Goal: Task Accomplishment & Management: Use online tool/utility

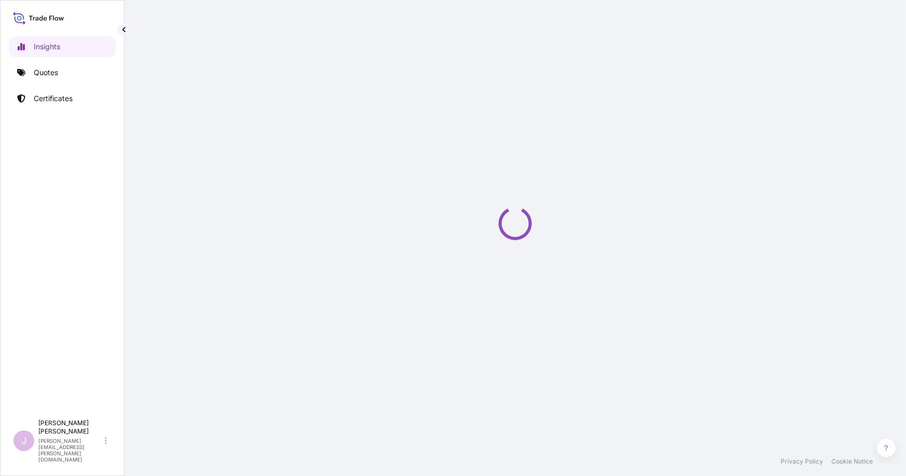
select select "2025"
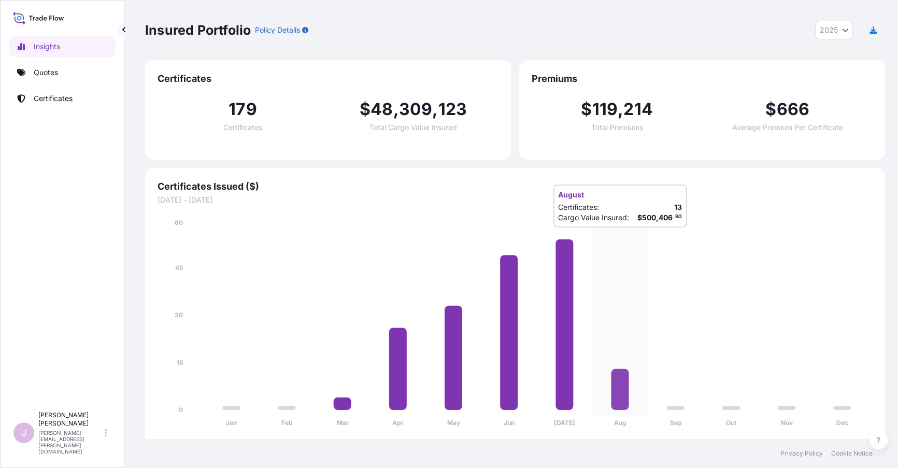
click at [763, 241] on icon "Jan Feb Mar Apr May Jun [DATE] Aug Sep Oct Nov Dec 0 15 30 45 60" at bounding box center [515, 326] width 715 height 217
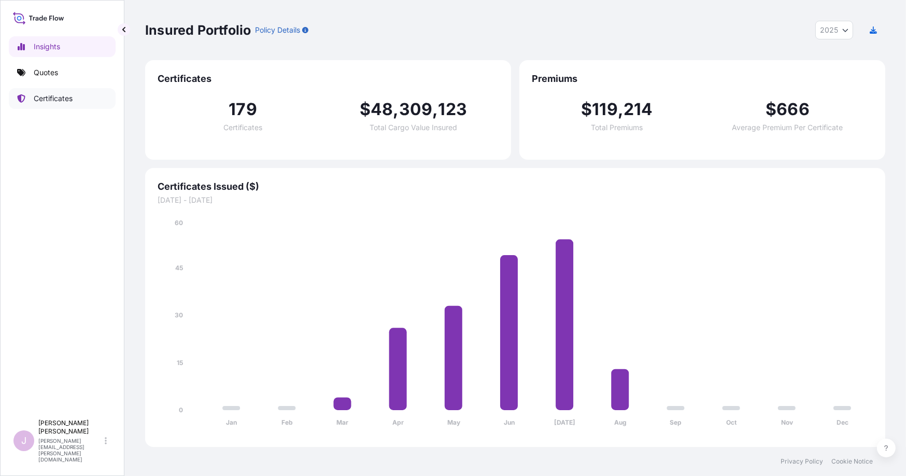
click at [45, 97] on p "Certificates" at bounding box center [53, 98] width 39 height 10
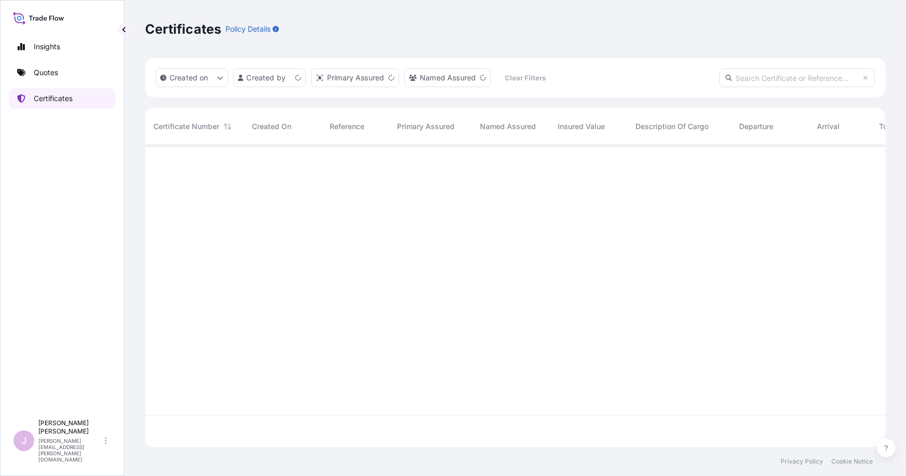
scroll to position [299, 732]
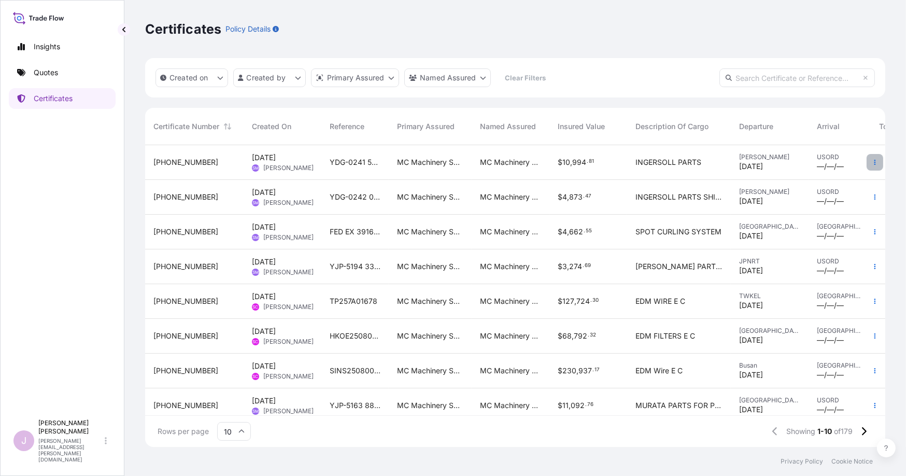
click at [872, 161] on icon "button" at bounding box center [875, 162] width 6 height 6
click at [652, 31] on div "Certificates Policy Details" at bounding box center [515, 29] width 740 height 17
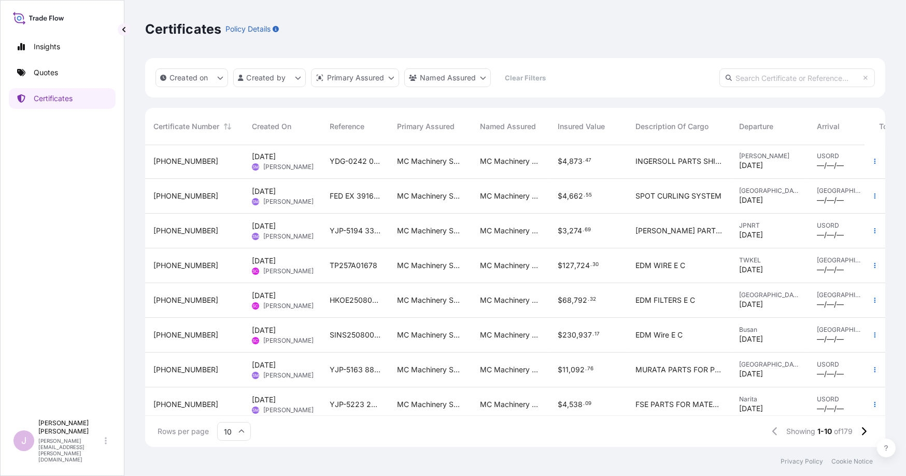
scroll to position [85, 0]
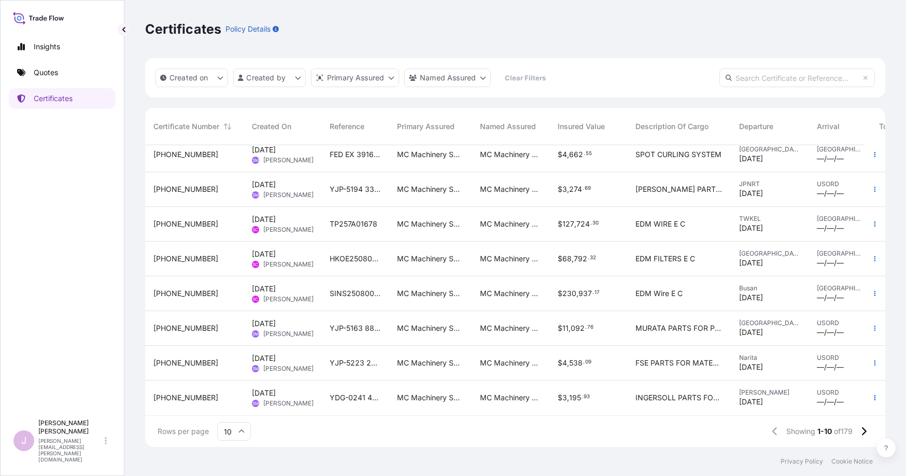
click at [244, 431] on div "10" at bounding box center [234, 431] width 34 height 19
click at [232, 379] on div "25" at bounding box center [233, 381] width 25 height 20
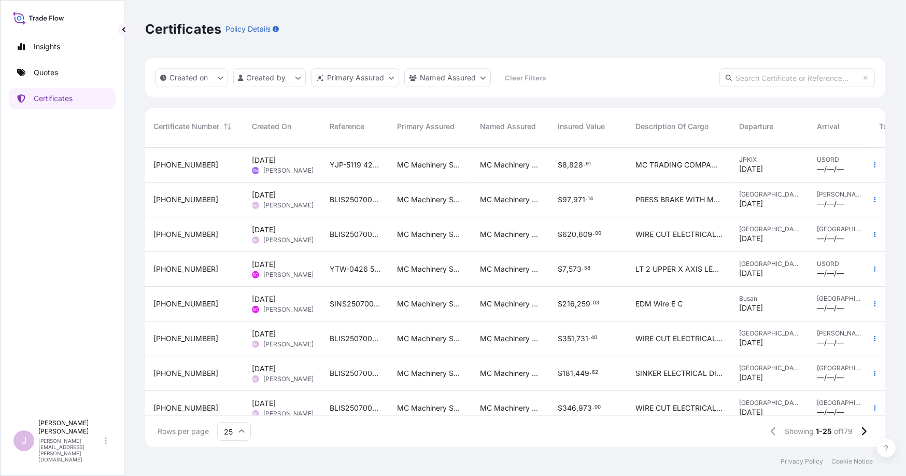
scroll to position [570, 0]
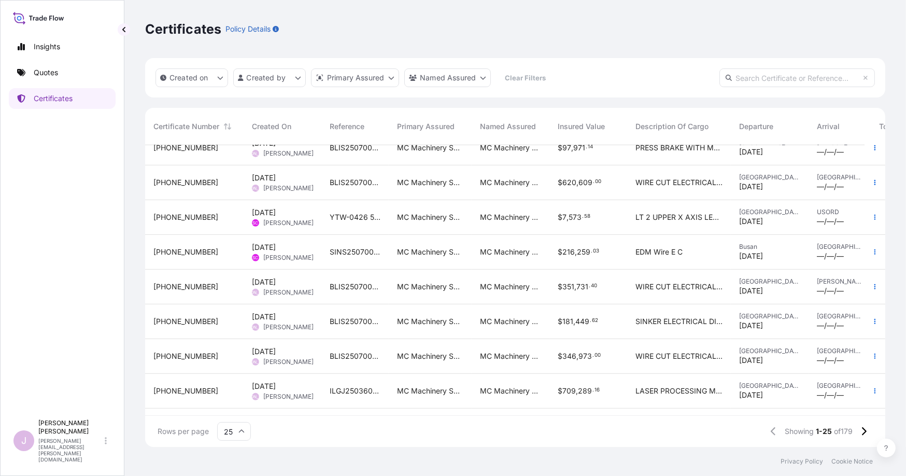
click at [602, 441] on div "Rows per page 25 Showing 1-25 of 179" at bounding box center [515, 431] width 740 height 31
drag, startPoint x: 505, startPoint y: 417, endPoint x: 500, endPoint y: 411, distance: 7.4
click at [505, 417] on div "Rows per page 25 Showing 1-25 of 179" at bounding box center [515, 431] width 740 height 31
click at [874, 288] on icon "button" at bounding box center [875, 286] width 2 height 5
click at [874, 282] on button "button" at bounding box center [874, 286] width 17 height 17
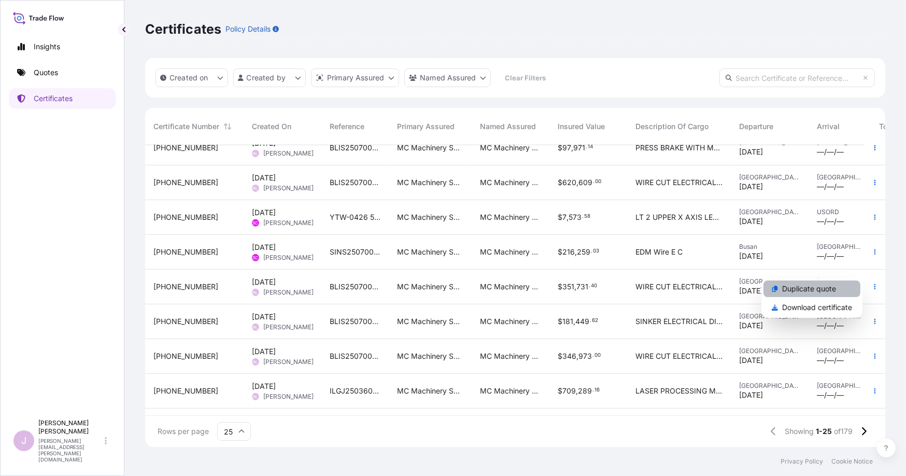
click at [818, 290] on p "Duplicate quote" at bounding box center [809, 288] width 54 height 10
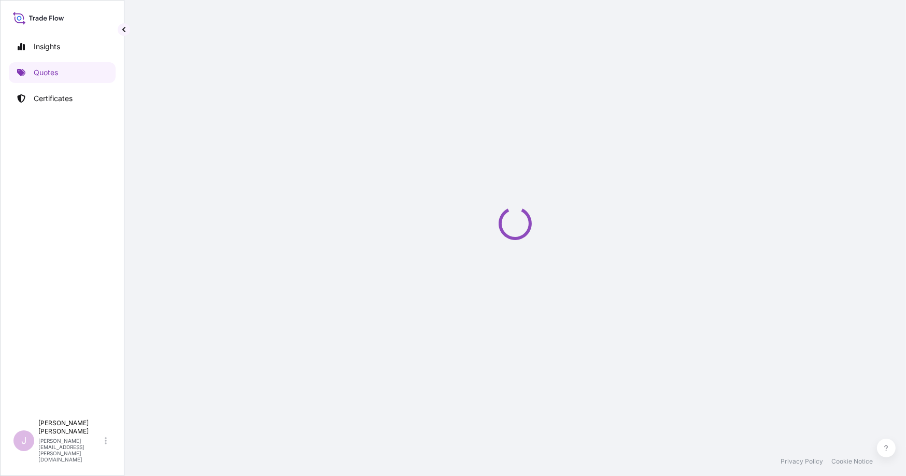
select select "Ocean Vessel"
select select "Road / [GEOGRAPHIC_DATA]"
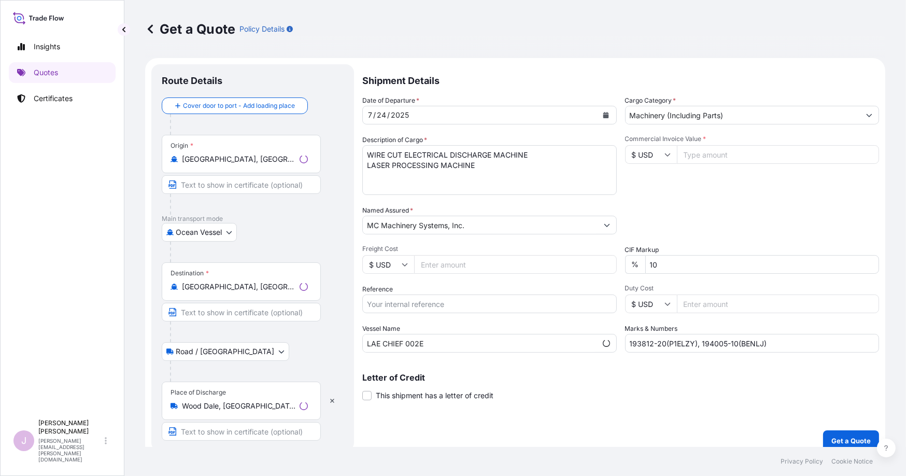
scroll to position [10, 0]
